Goal: Transaction & Acquisition: Download file/media

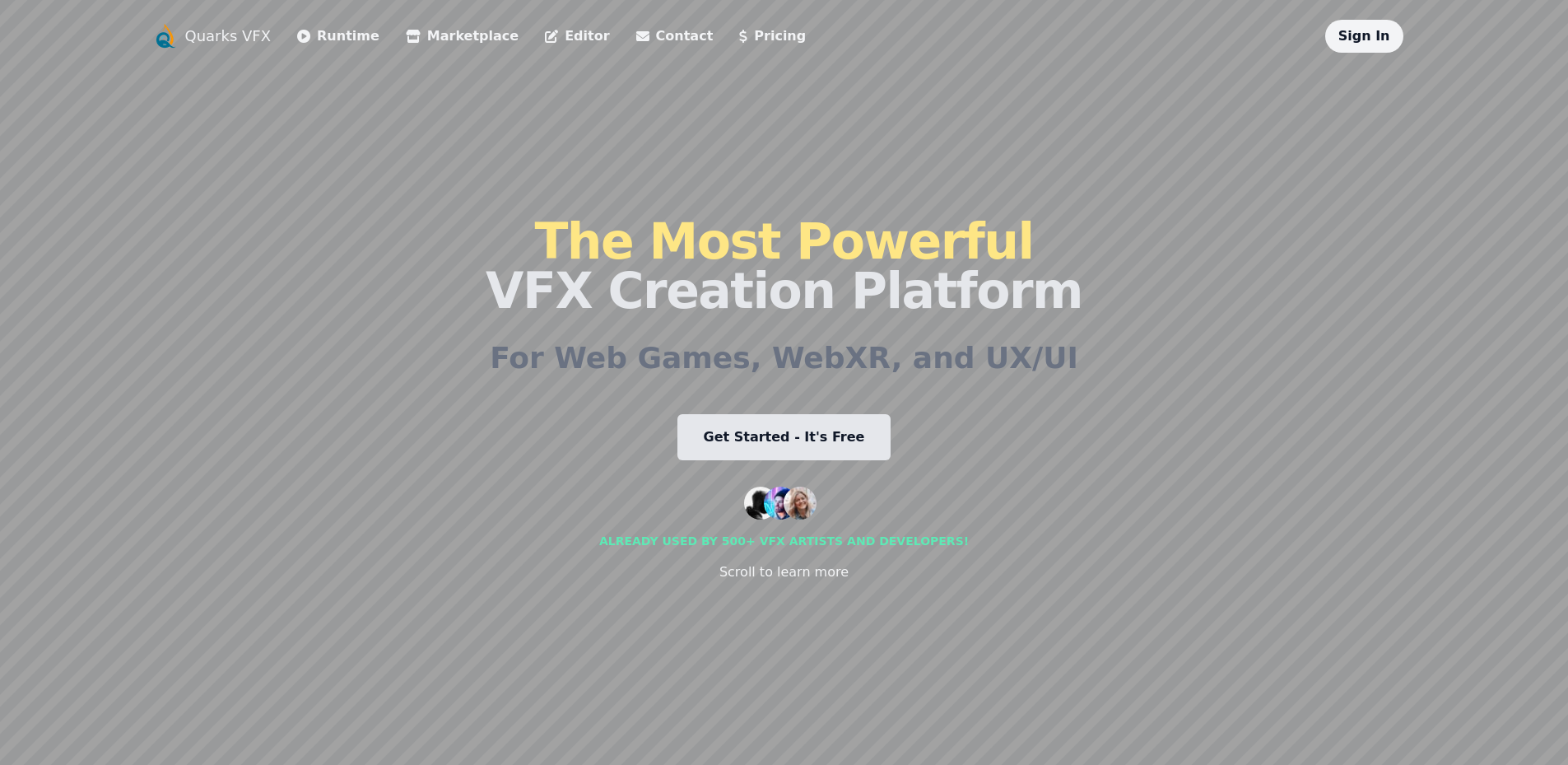
click at [790, 437] on link "Get Started - It's Free" at bounding box center [784, 437] width 214 height 46
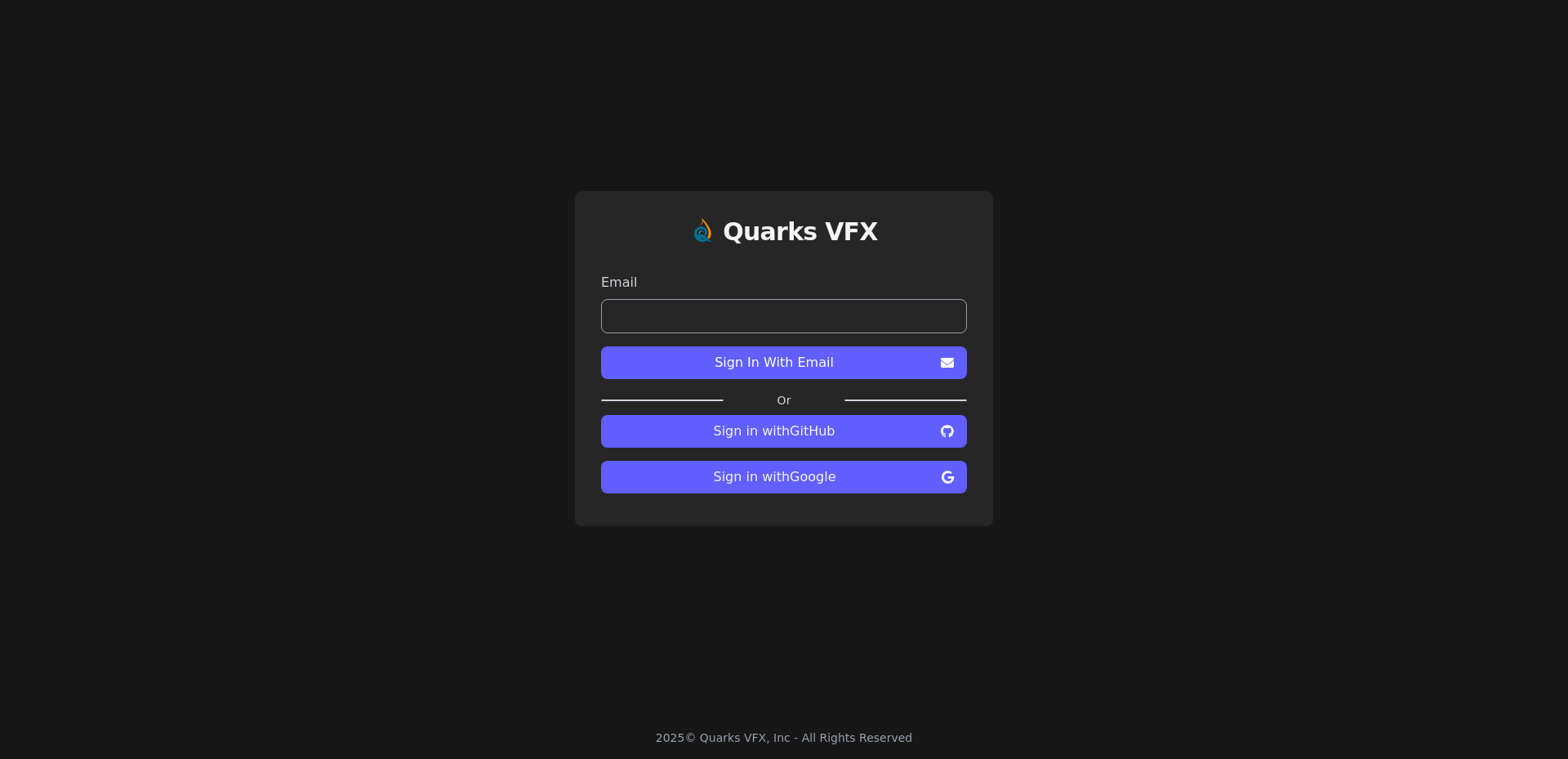
click at [772, 474] on span "Sign in with Google" at bounding box center [774, 477] width 321 height 19
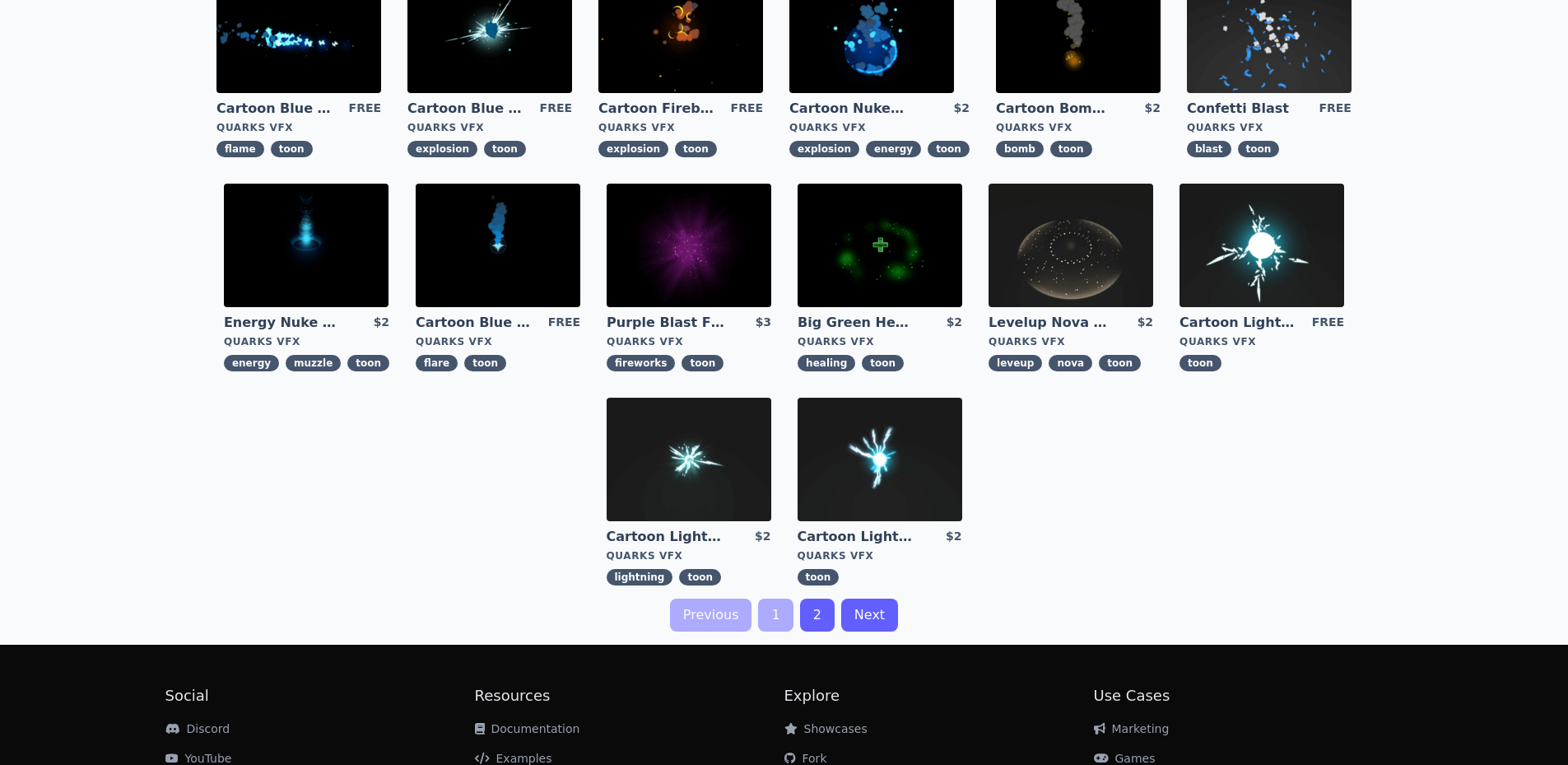
scroll to position [411, 0]
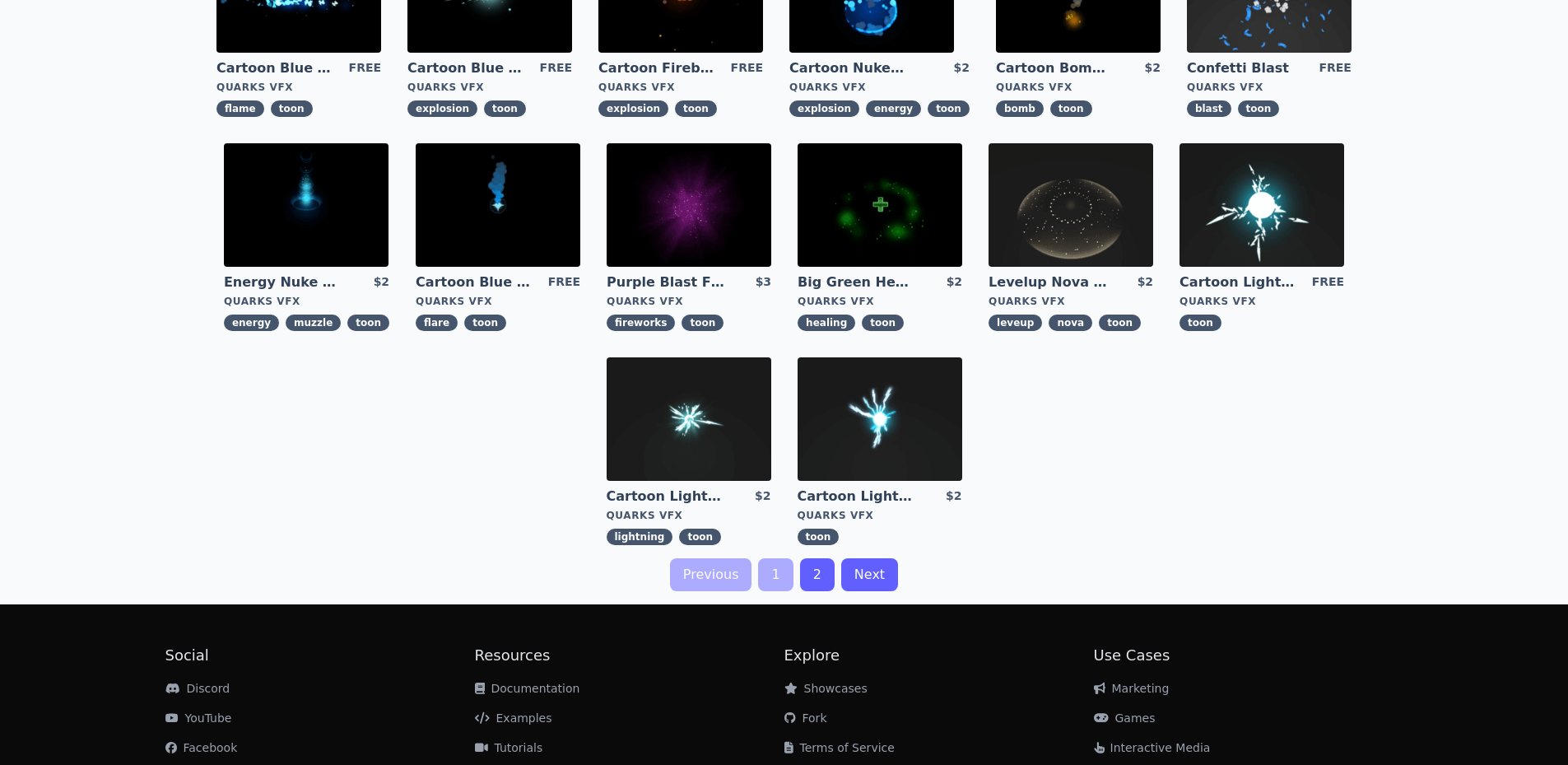
click at [812, 571] on link "2" at bounding box center [817, 574] width 34 height 33
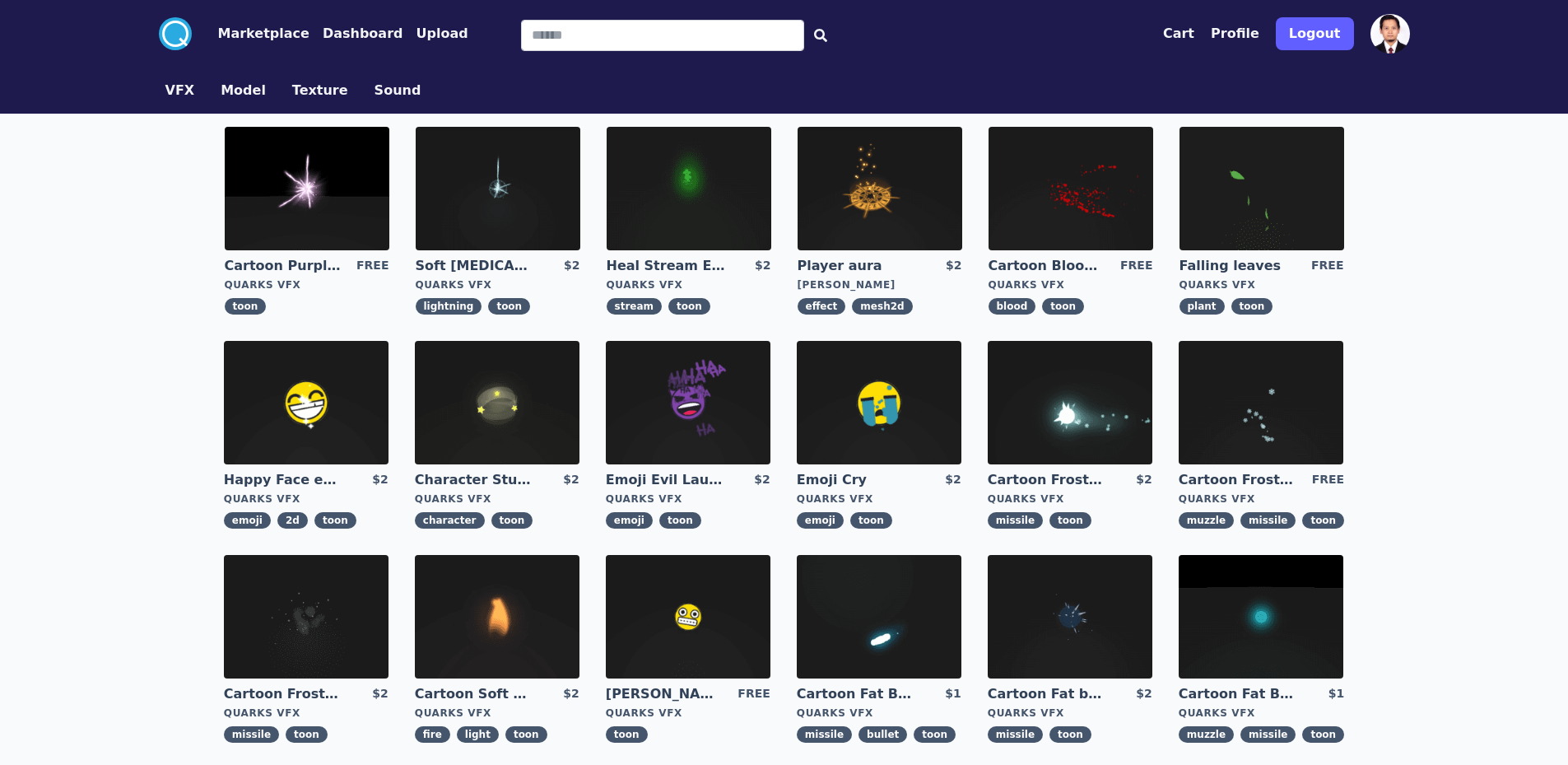
click at [228, 89] on button "Model" at bounding box center [243, 91] width 45 height 20
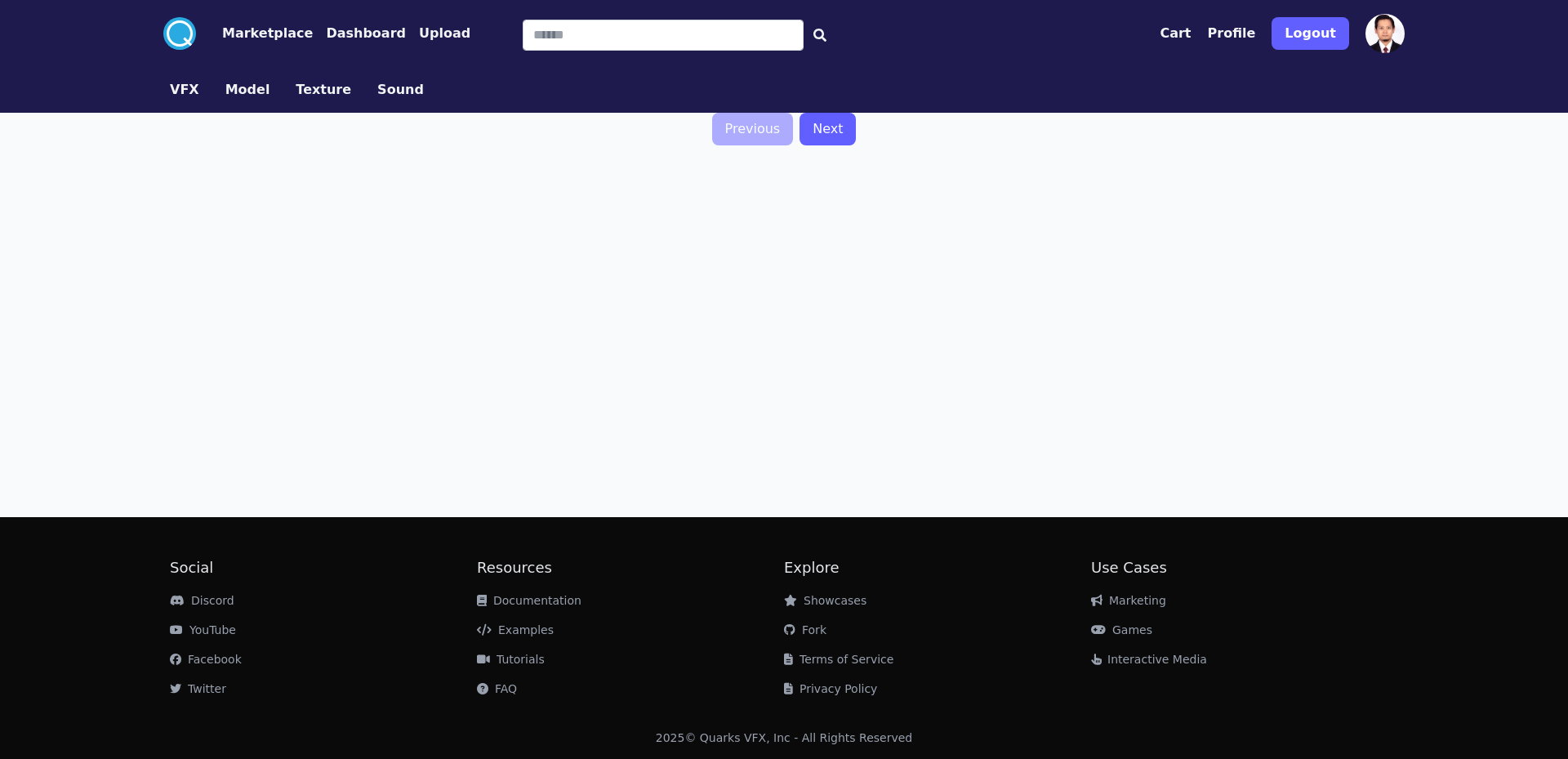
click at [304, 93] on button "Texture" at bounding box center [323, 90] width 55 height 19
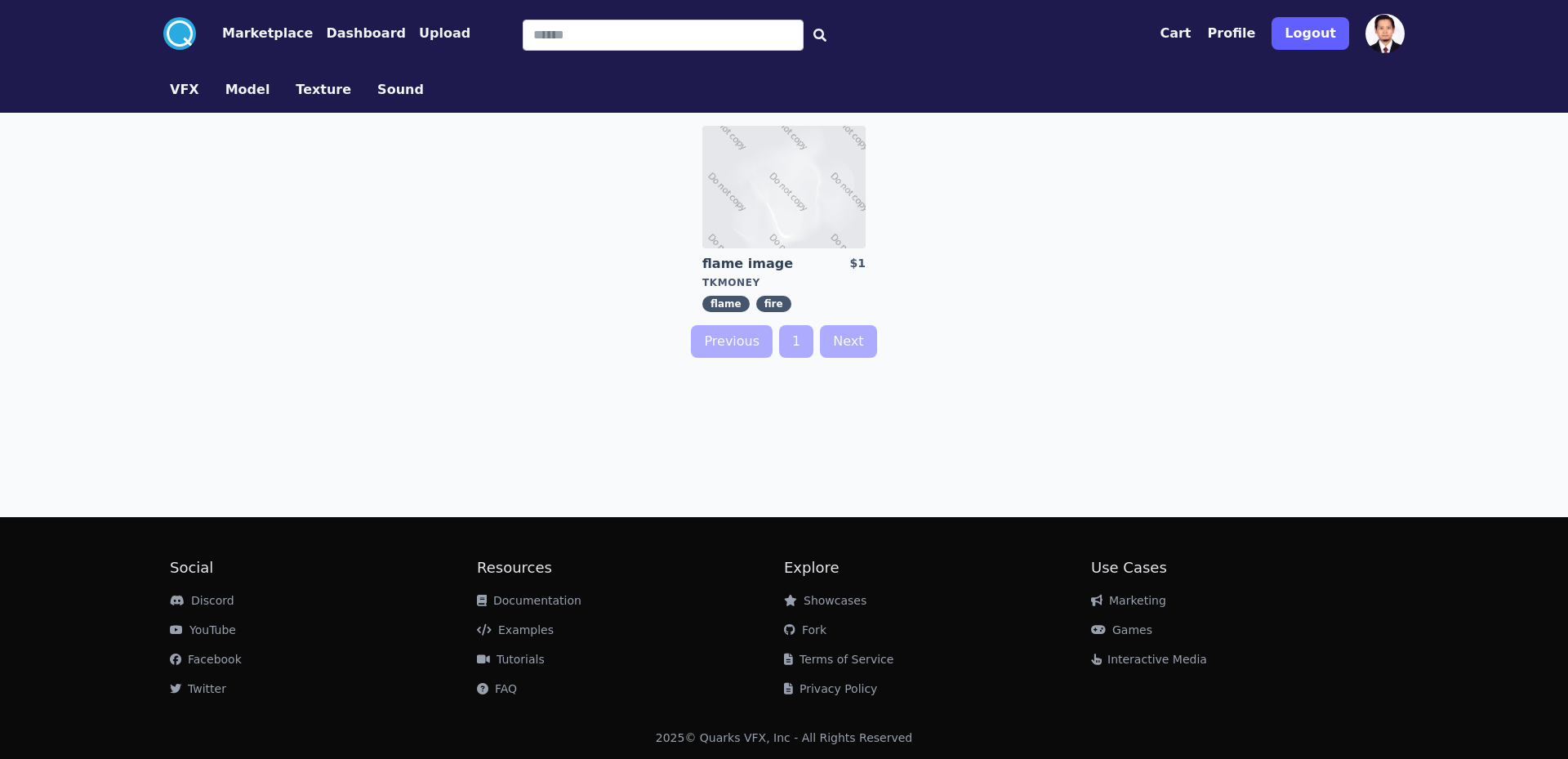
click at [179, 88] on button "VFX" at bounding box center [184, 90] width 29 height 19
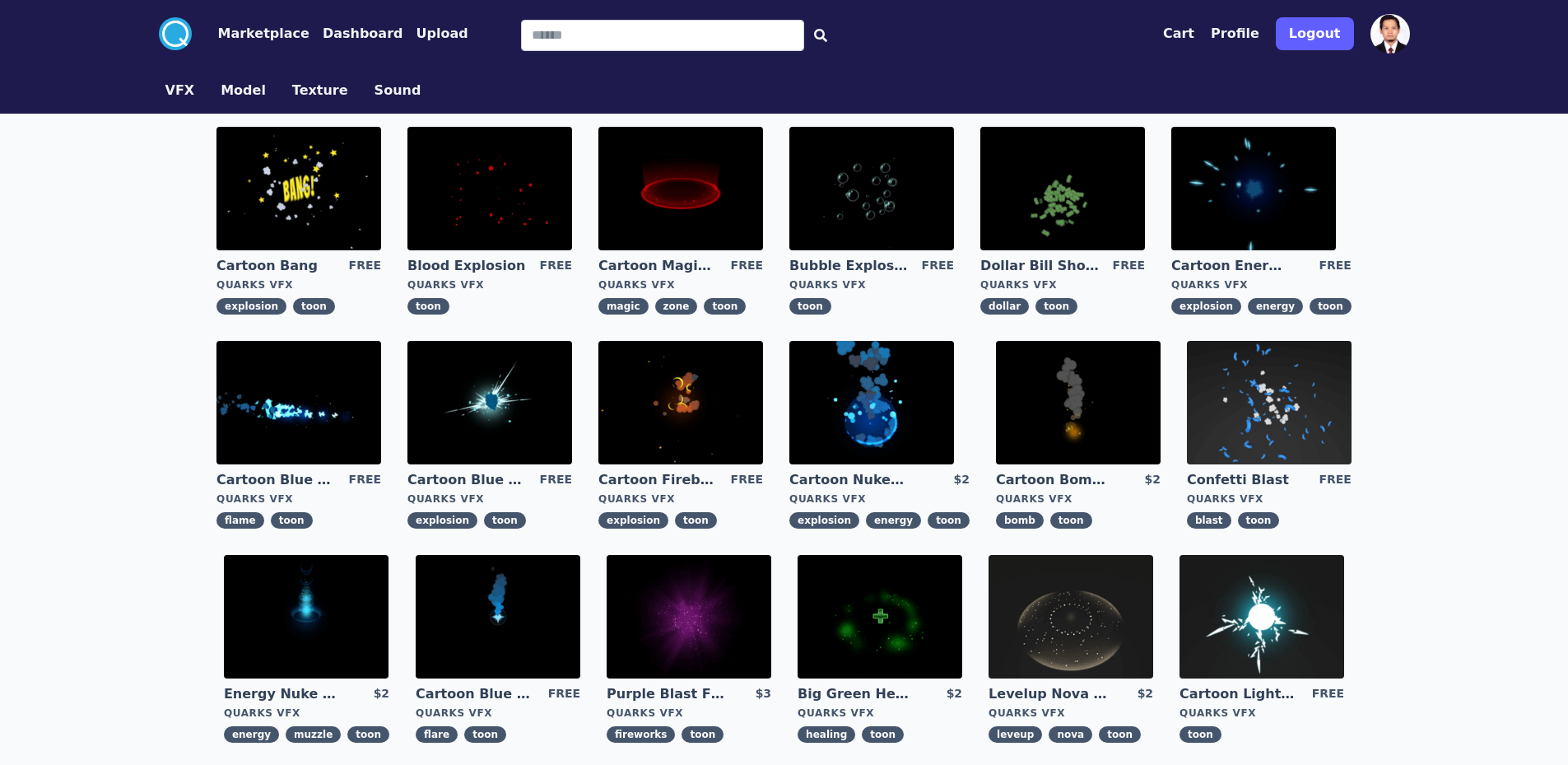
click at [869, 209] on img at bounding box center [871, 189] width 165 height 123
click at [691, 413] on img at bounding box center [681, 403] width 165 height 123
